Goal: Task Accomplishment & Management: Manage account settings

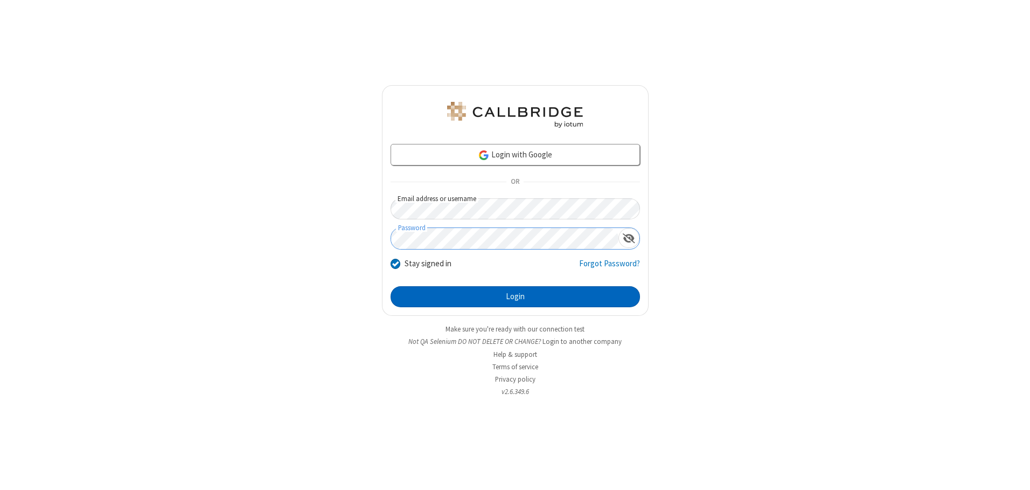
click at [515, 296] on button "Login" at bounding box center [515, 297] width 249 height 22
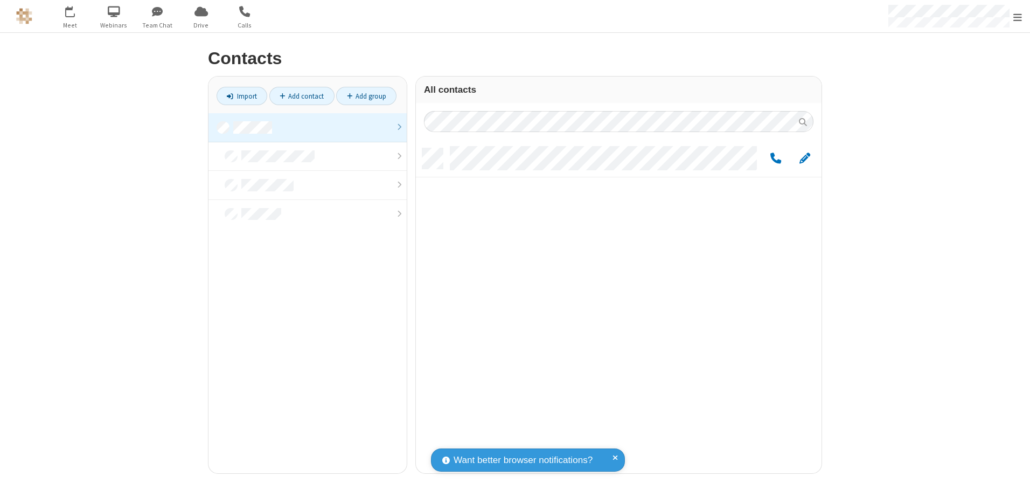
scroll to position [325, 398]
click at [308, 127] on link at bounding box center [307, 127] width 198 height 29
click at [805, 158] on span "Edit" at bounding box center [804, 158] width 11 height 13
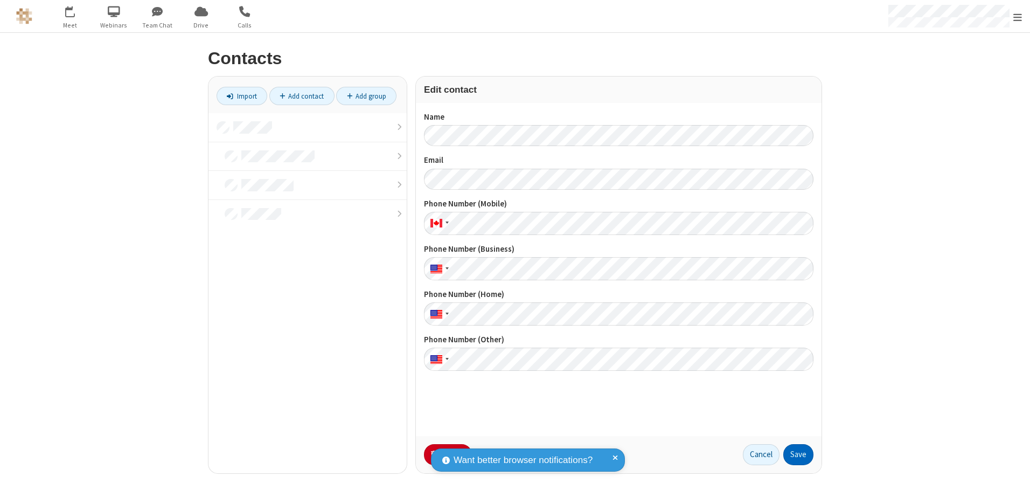
click at [798, 454] on button "Save" at bounding box center [798, 455] width 30 height 22
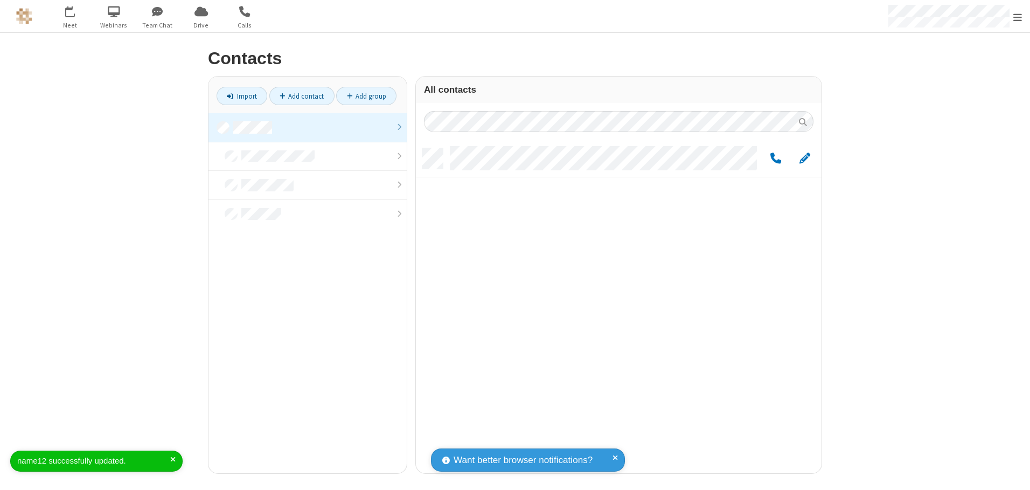
scroll to position [9, 9]
